Goal: Find specific page/section: Find specific page/section

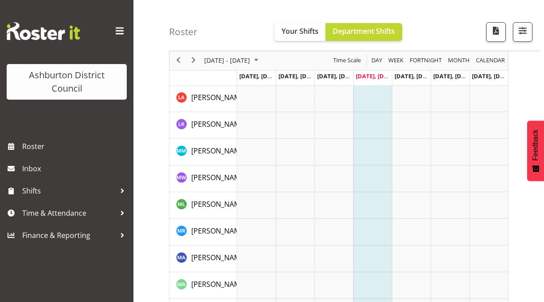
scroll to position [1068, 0]
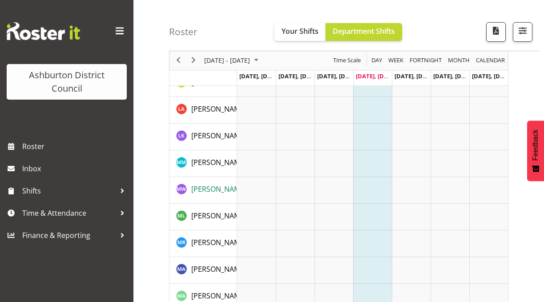
click at [195, 189] on span "[PERSON_NAME]" at bounding box center [218, 189] width 55 height 10
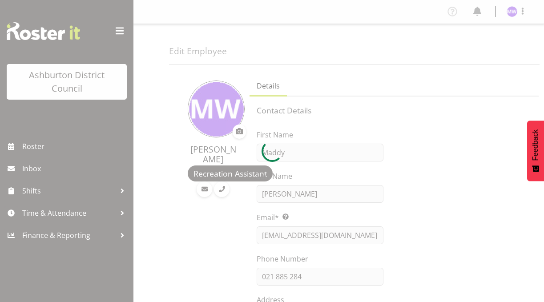
select select "TimelineWeek"
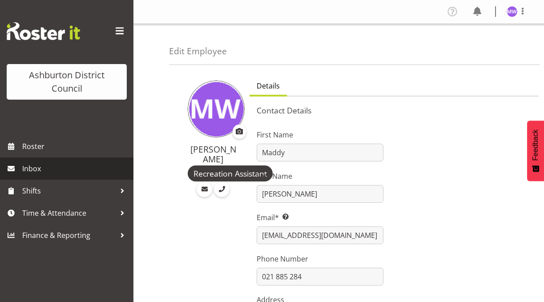
click at [75, 168] on span "Inbox" at bounding box center [75, 168] width 107 height 13
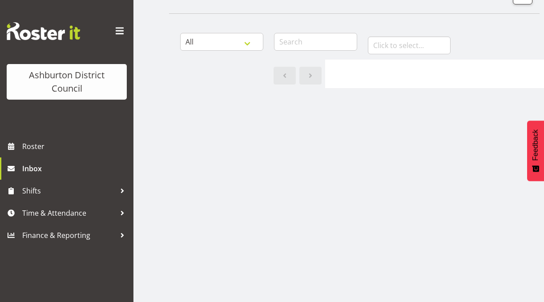
scroll to position [44, 0]
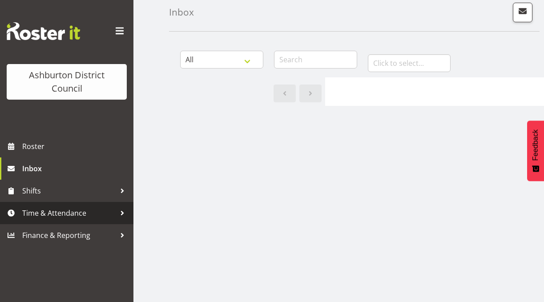
click at [50, 214] on span "Time & Attendance" at bounding box center [68, 212] width 93 height 13
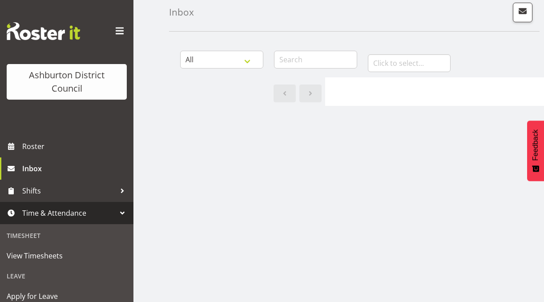
scroll to position [2, 0]
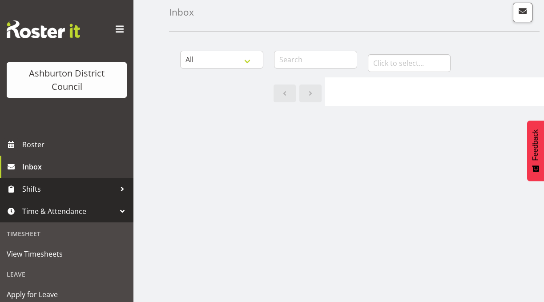
click at [58, 188] on span "Shifts" at bounding box center [68, 188] width 93 height 13
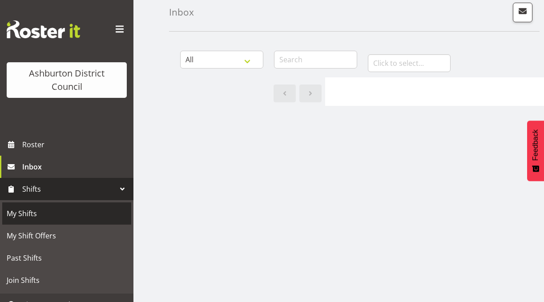
click at [33, 216] on span "My Shifts" at bounding box center [67, 213] width 120 height 13
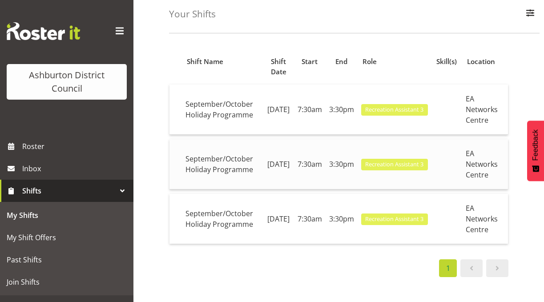
scroll to position [24, 0]
